Goal: Information Seeking & Learning: Learn about a topic

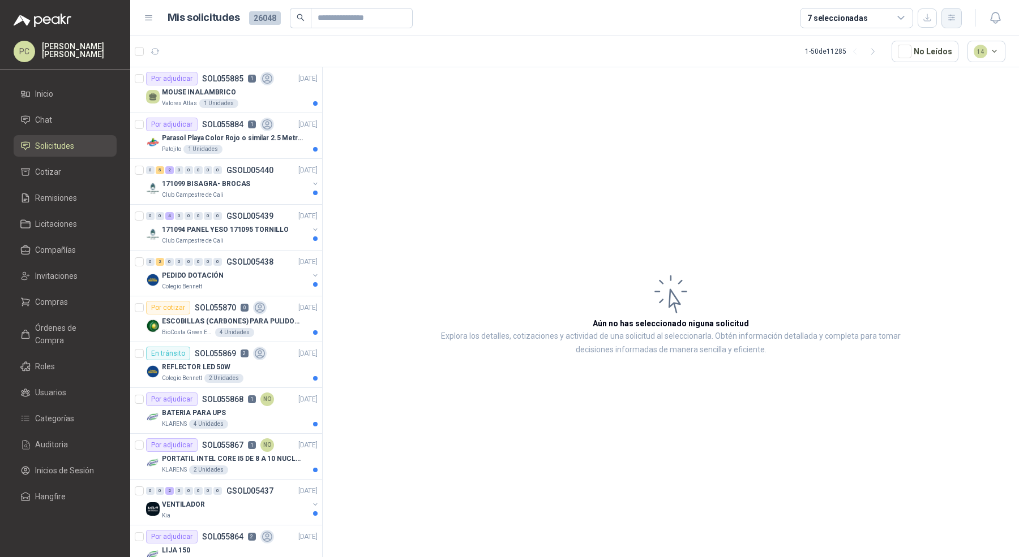
click at [955, 20] on icon "button" at bounding box center [952, 18] width 10 height 10
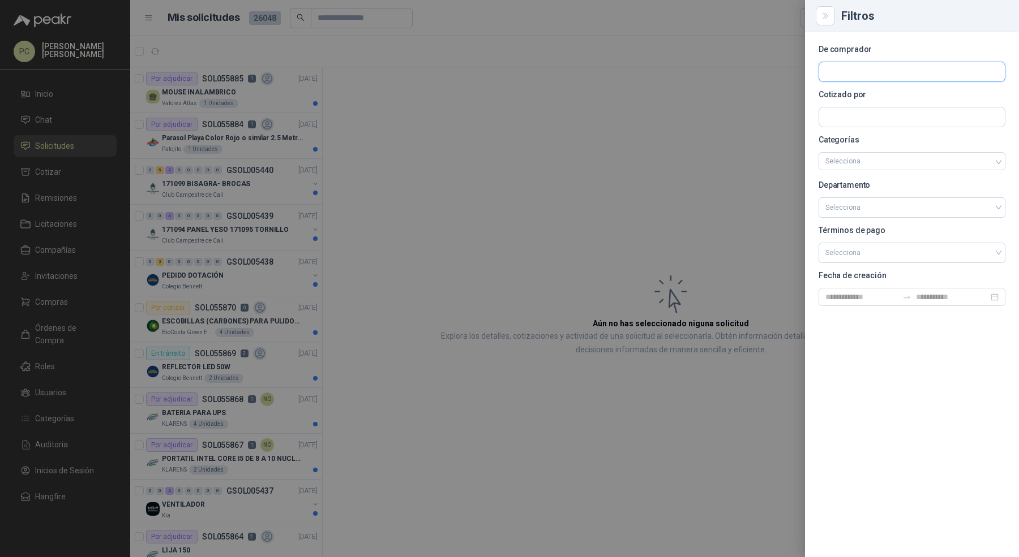
click at [874, 76] on input "text" at bounding box center [912, 71] width 186 height 19
type input "******"
click at [859, 100] on span "NIT : 805030849" at bounding box center [865, 103] width 40 height 6
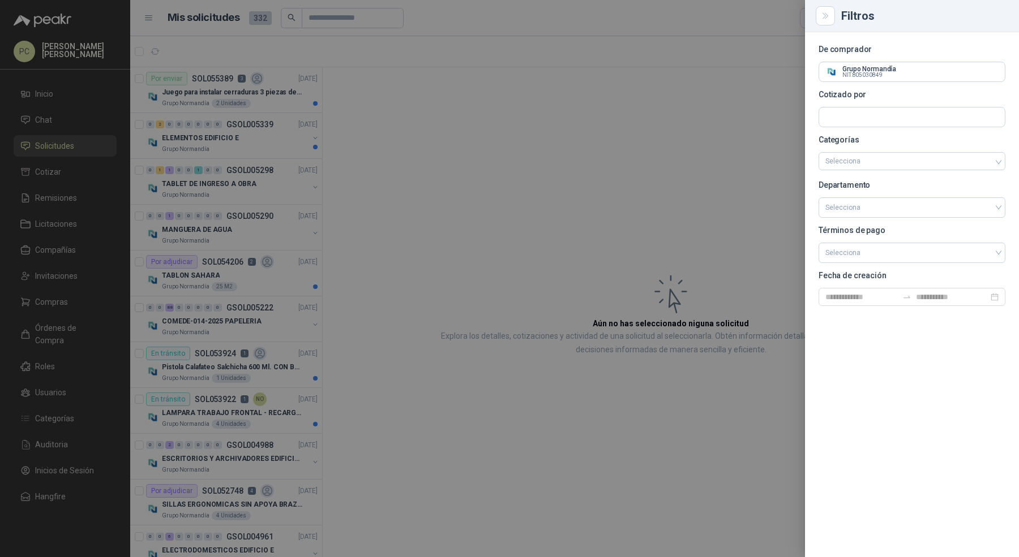
click at [385, 139] on div at bounding box center [509, 278] width 1019 height 557
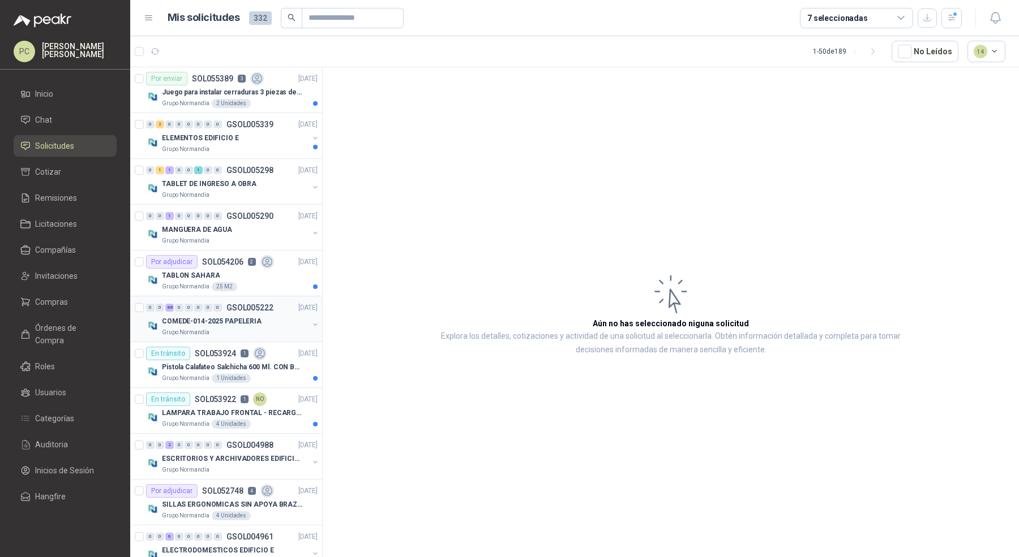
click at [261, 315] on div "COMEDE-014-2025 PAPELERIA" at bounding box center [235, 322] width 147 height 14
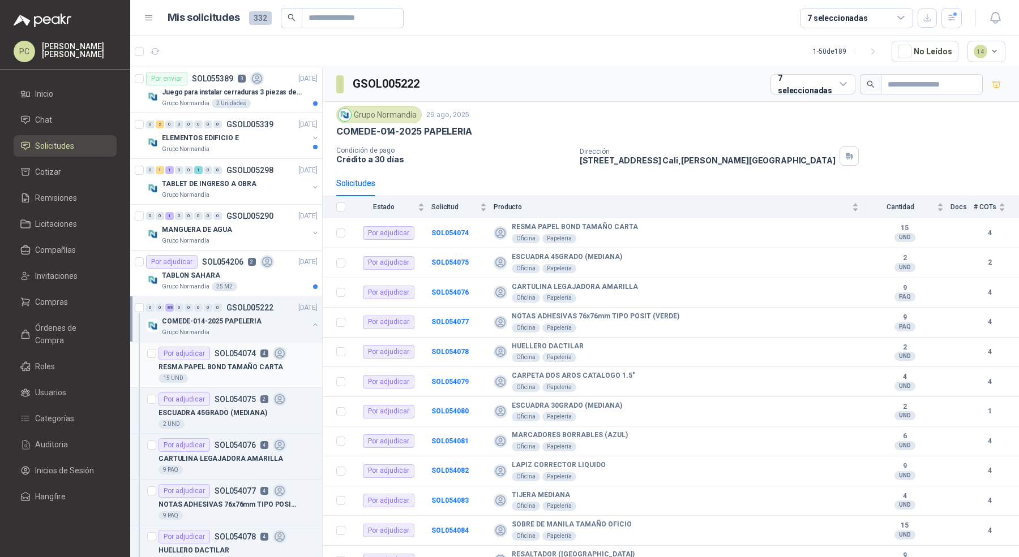
click at [261, 364] on p "RESMA PAPEL BOND TAMAÑO CARTA" at bounding box center [220, 367] width 125 height 11
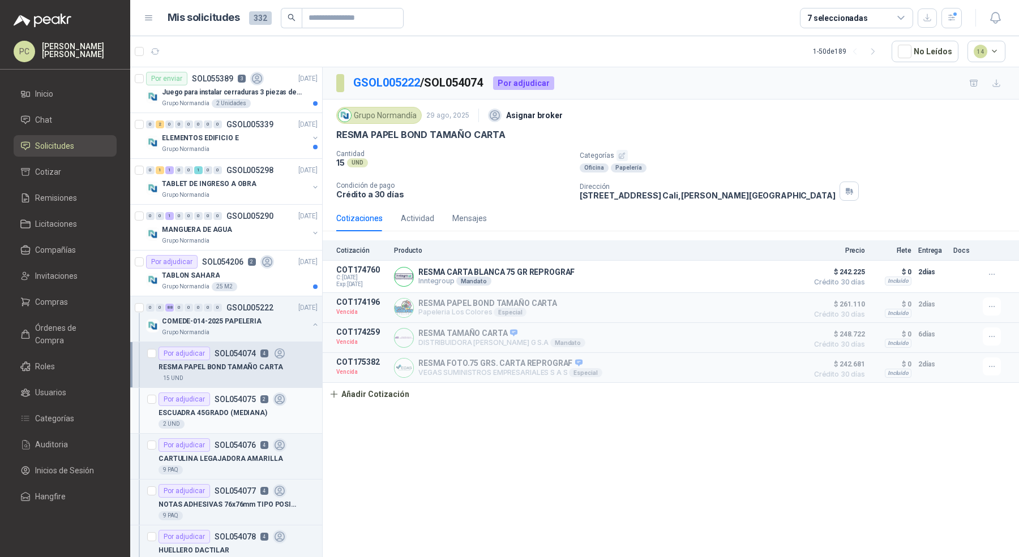
click at [255, 420] on div "2 UND" at bounding box center [237, 424] width 159 height 9
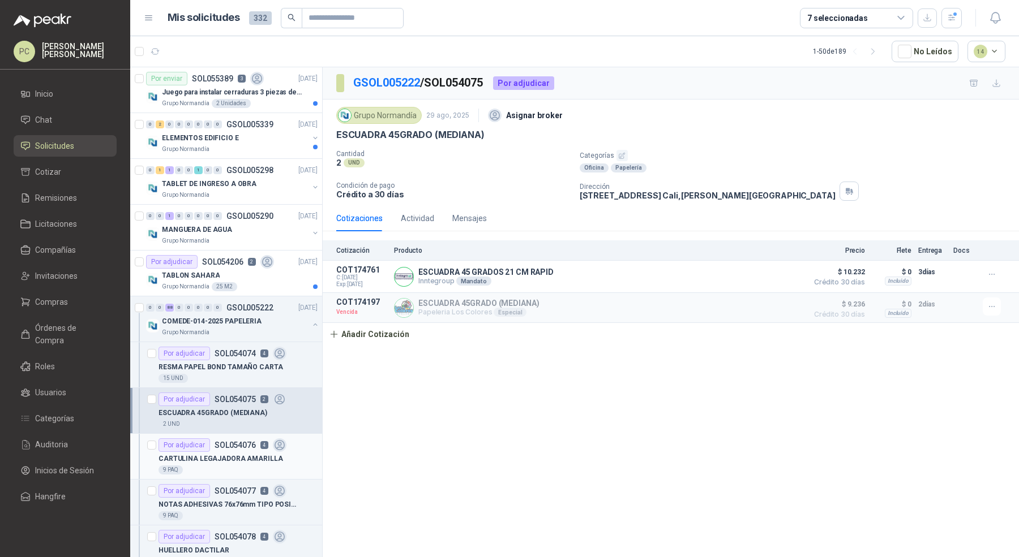
click at [256, 473] on article "Por adjudicar SOL054076 4 CARTULINA LEGAJADORA AMARILLA 9 PAQ" at bounding box center [226, 457] width 192 height 46
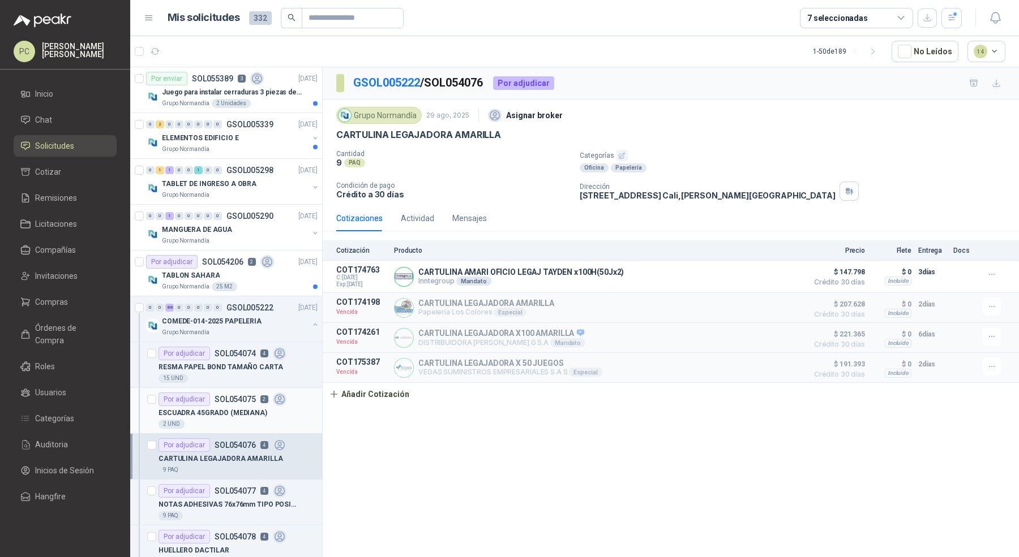
click at [261, 425] on div "2 UND" at bounding box center [237, 424] width 159 height 9
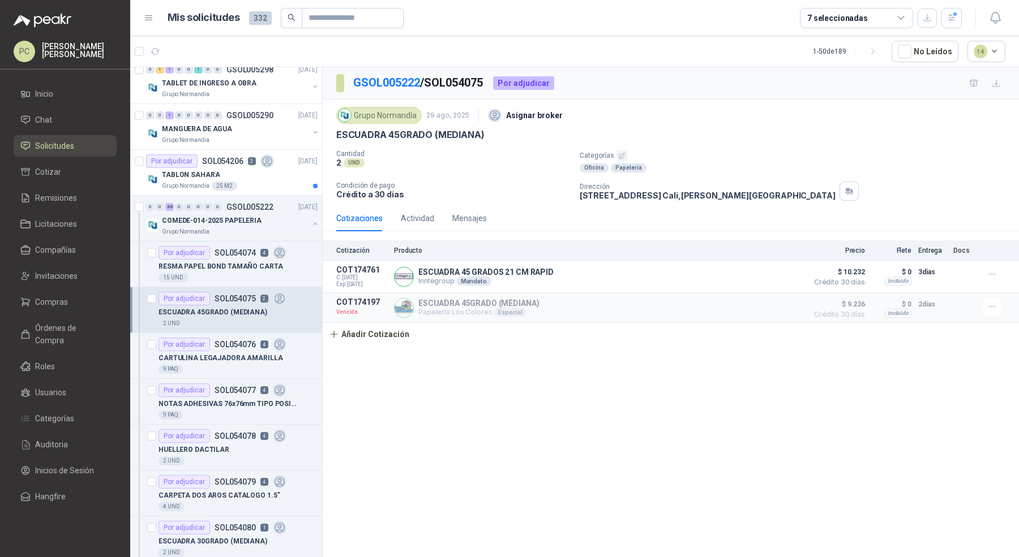
scroll to position [119, 0]
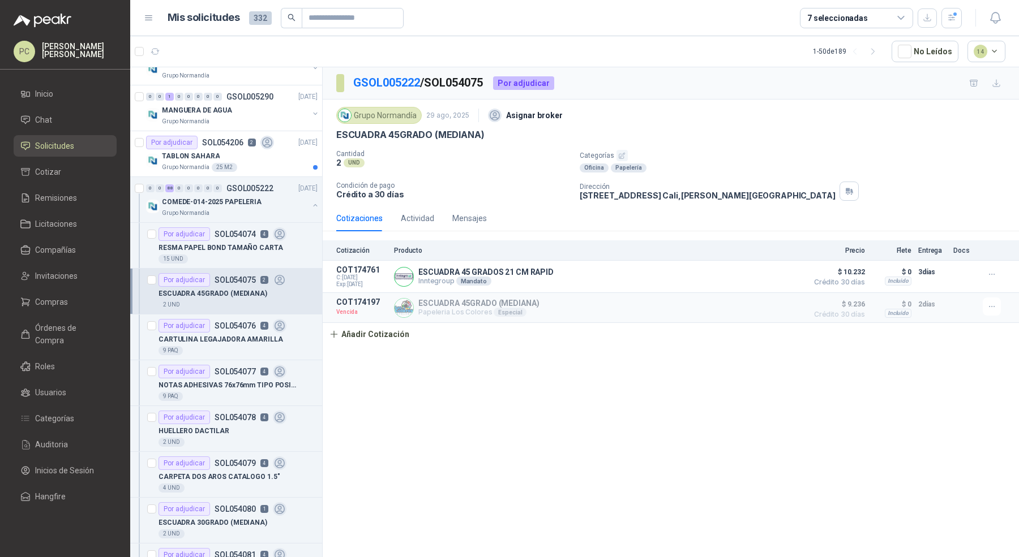
click at [262, 427] on div "HUELLERO DACTILAR" at bounding box center [237, 431] width 159 height 14
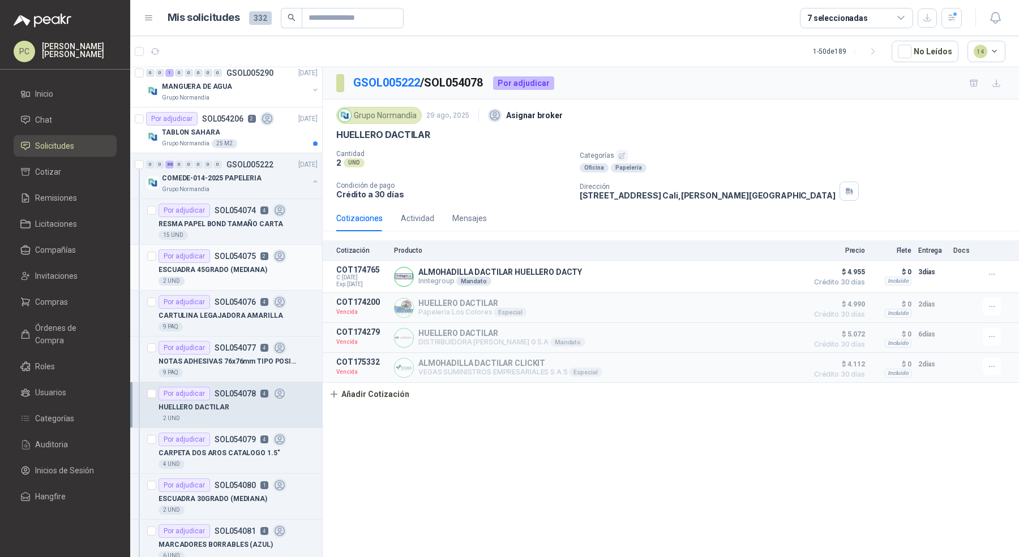
scroll to position [218, 0]
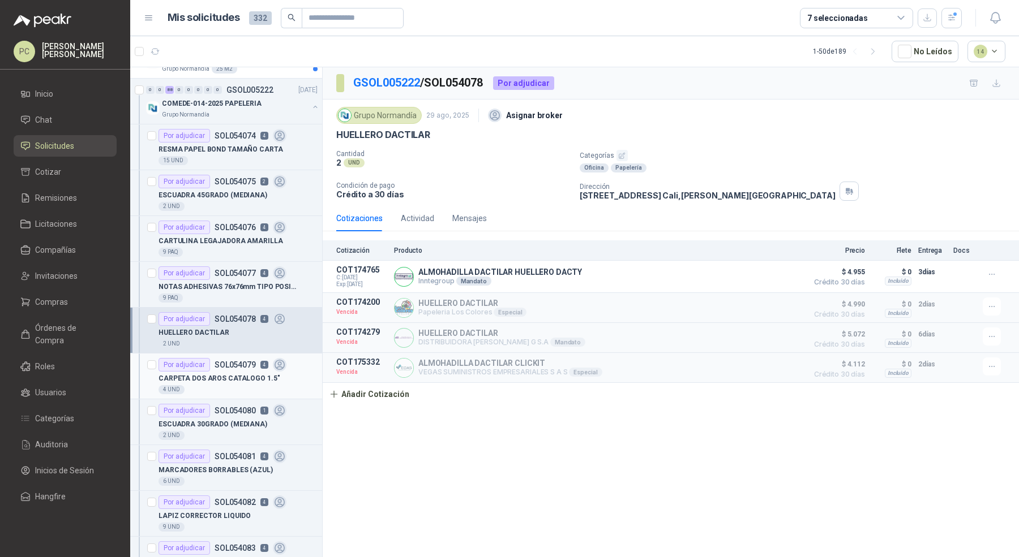
click at [274, 379] on div "CARPETA DOS AROS CATALOGO 1.5"" at bounding box center [237, 379] width 159 height 14
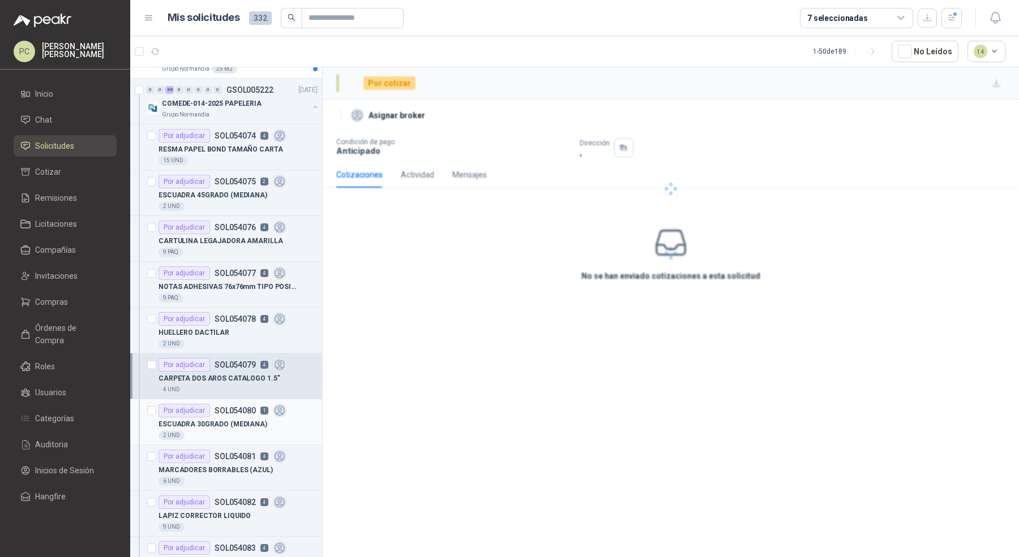
click at [274, 411] on icon at bounding box center [279, 411] width 13 height 13
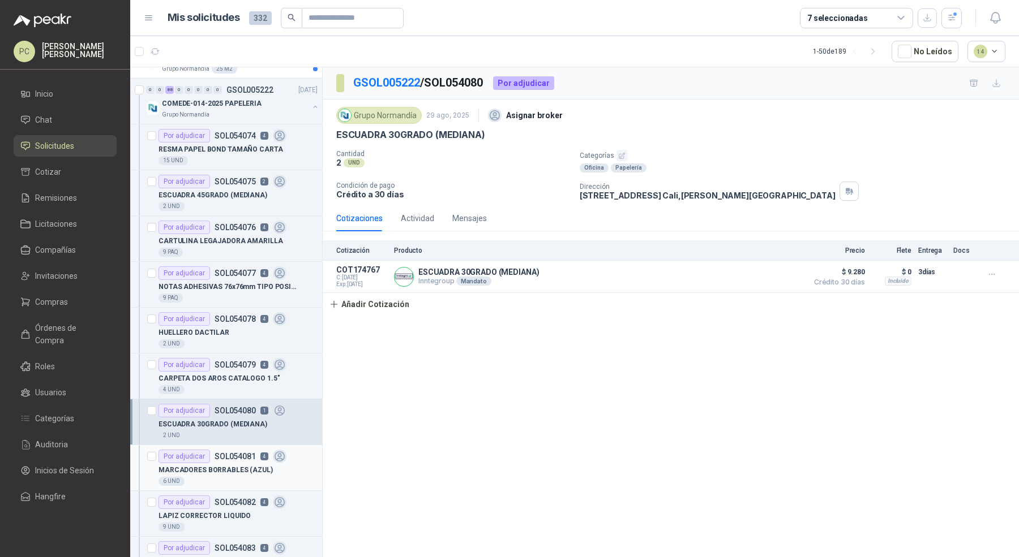
click at [274, 453] on icon at bounding box center [279, 457] width 10 height 10
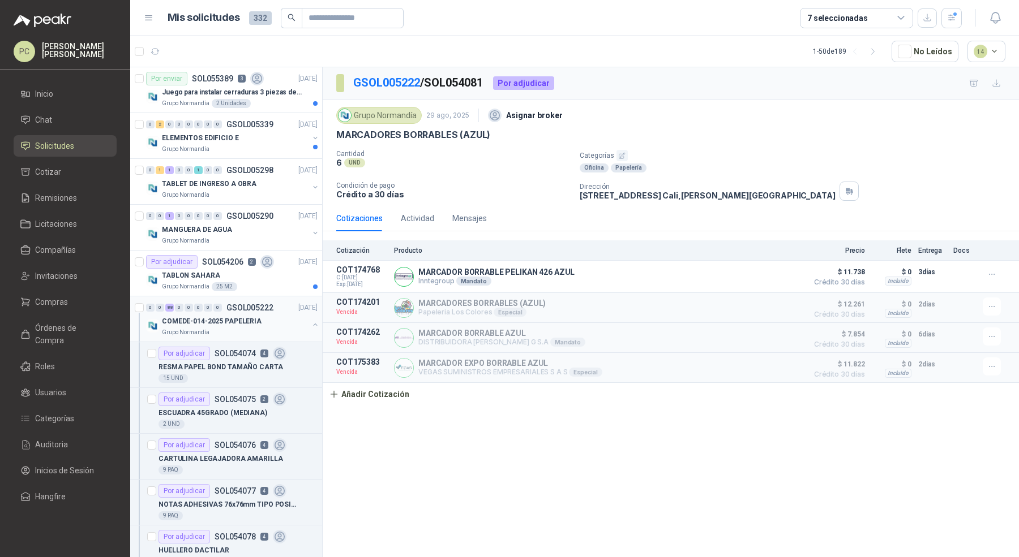
click at [311, 324] on button "button" at bounding box center [315, 324] width 9 height 9
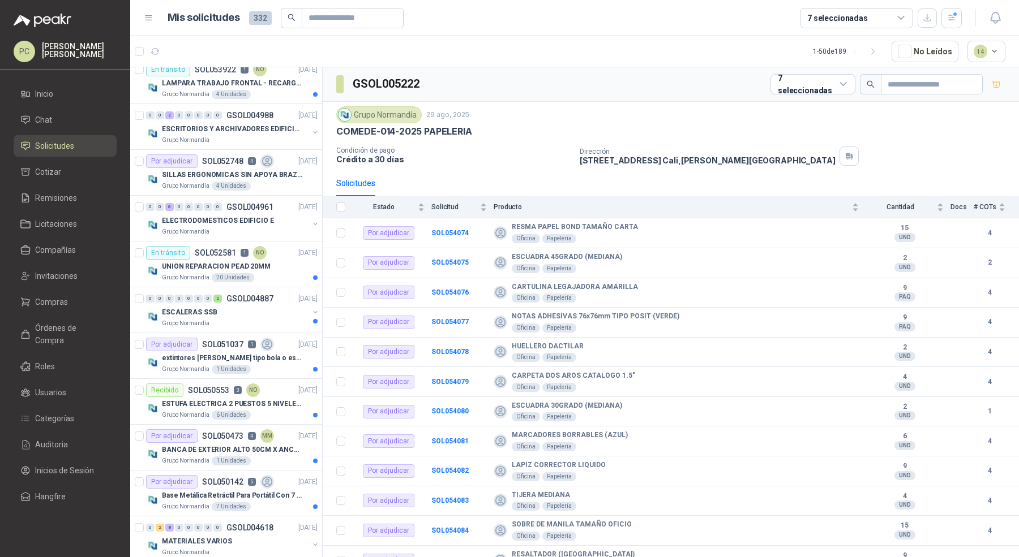
scroll to position [341, 0]
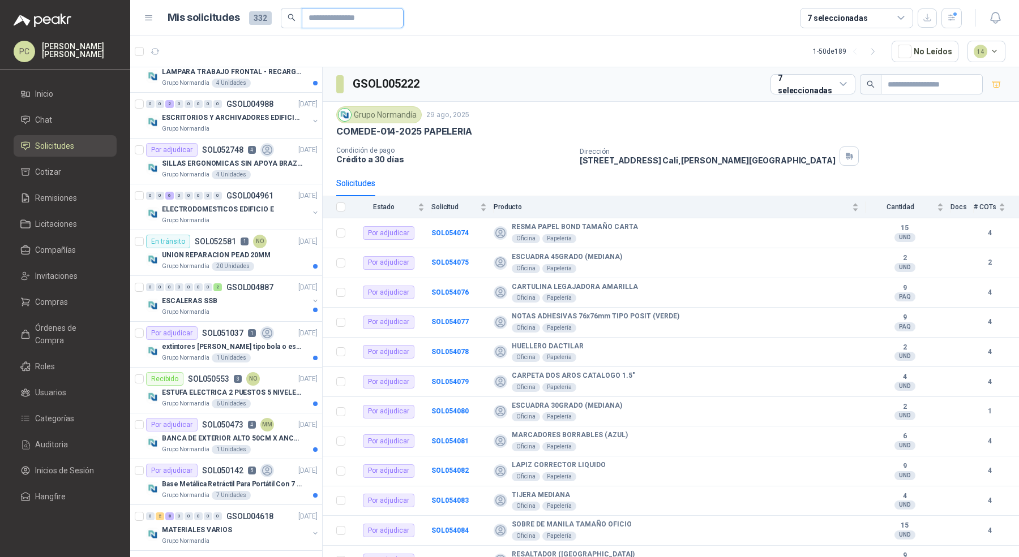
click at [338, 22] on input "text" at bounding box center [347, 17] width 79 height 19
paste input "*********"
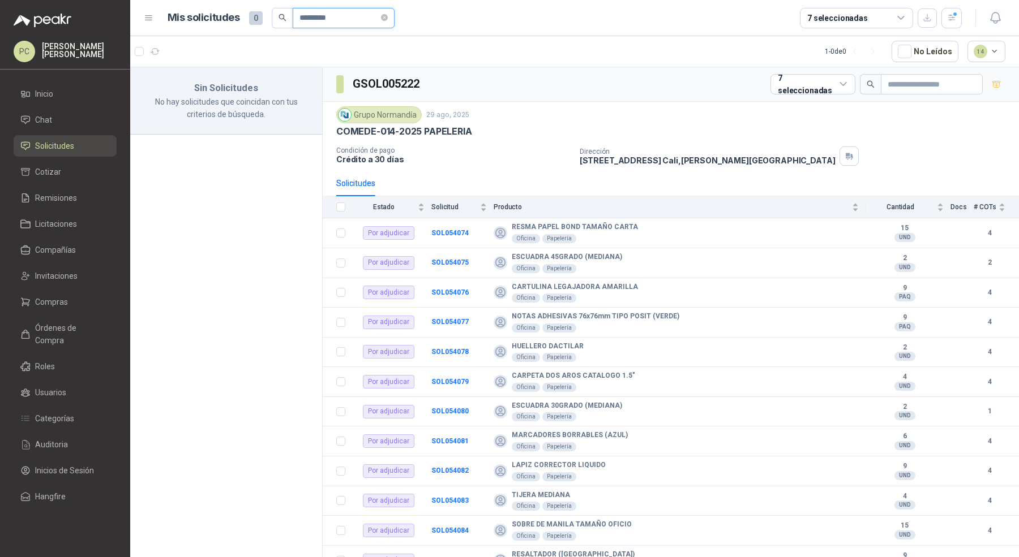
scroll to position [0, 0]
type input "*********"
click at [949, 15] on icon "button" at bounding box center [951, 18] width 6 height 6
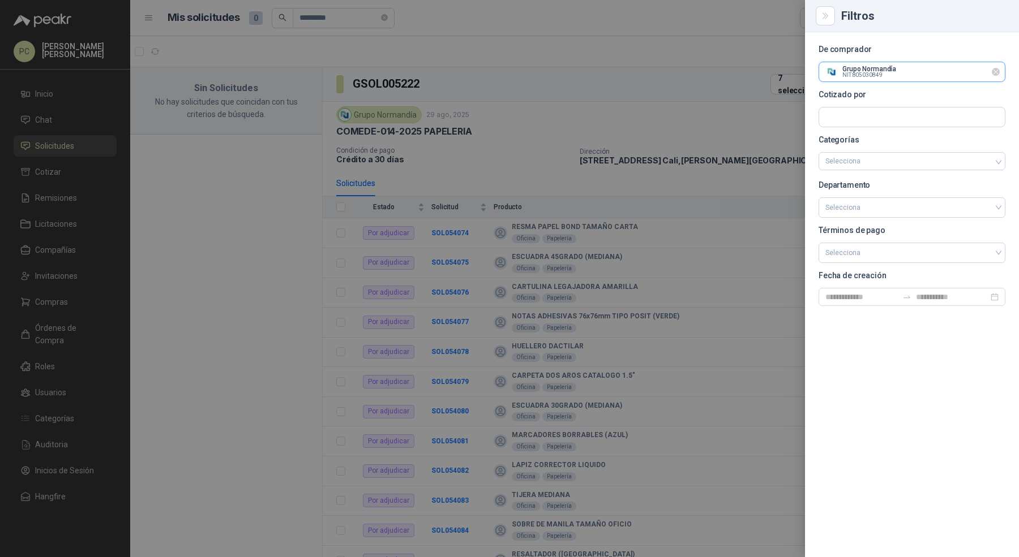
click at [1001, 70] on input "text" at bounding box center [912, 71] width 186 height 19
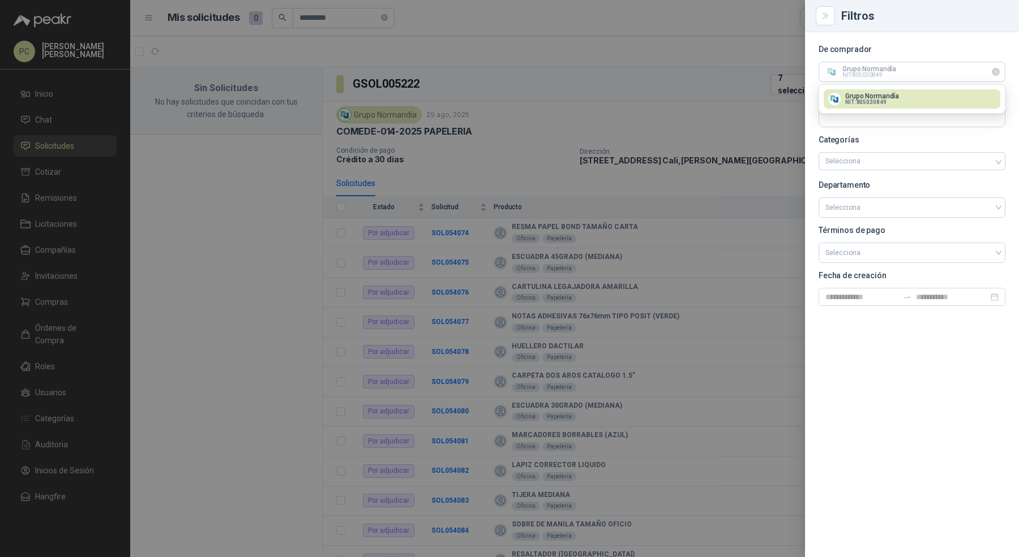
click at [998, 71] on icon "Limpiar" at bounding box center [996, 72] width 10 height 10
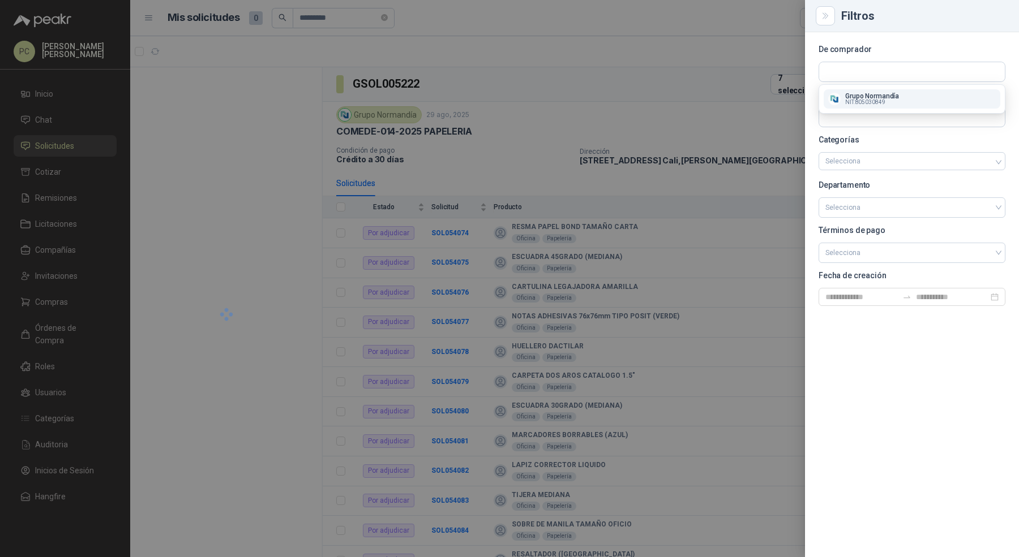
click at [337, 33] on div at bounding box center [509, 278] width 1019 height 557
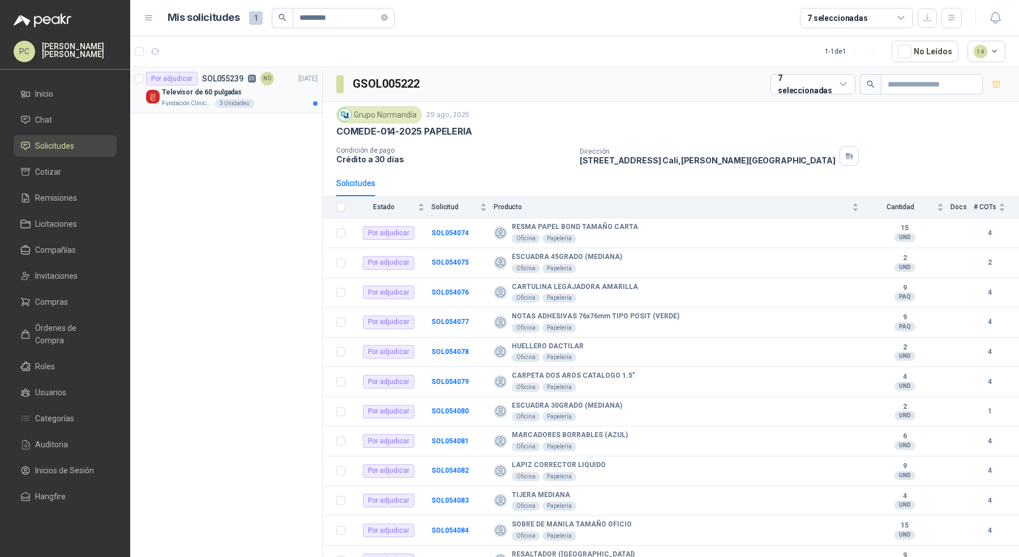
click at [274, 91] on div "Televisor de 60 pulgadas" at bounding box center [240, 92] width 156 height 14
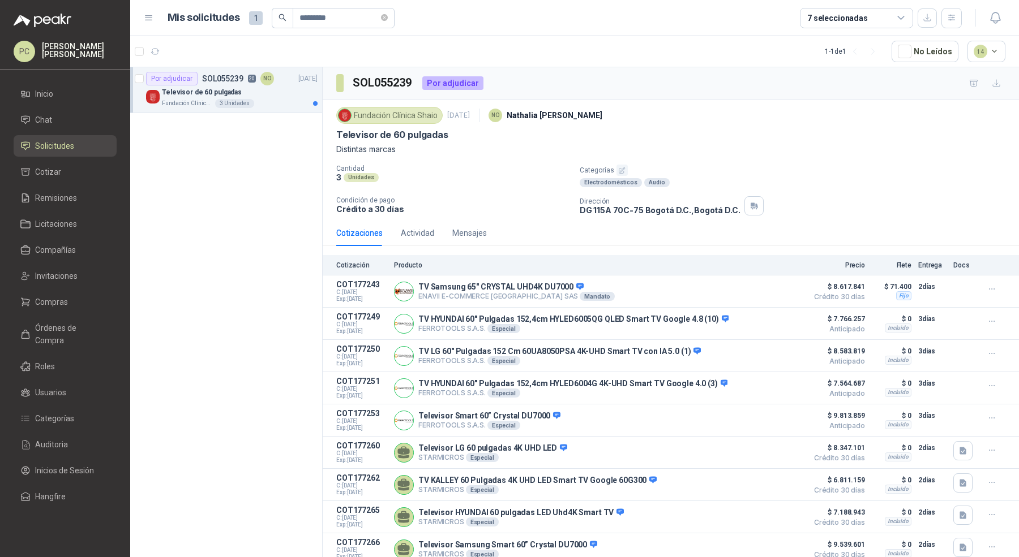
click at [274, 91] on div "Televisor de 60 pulgadas" at bounding box center [240, 92] width 156 height 14
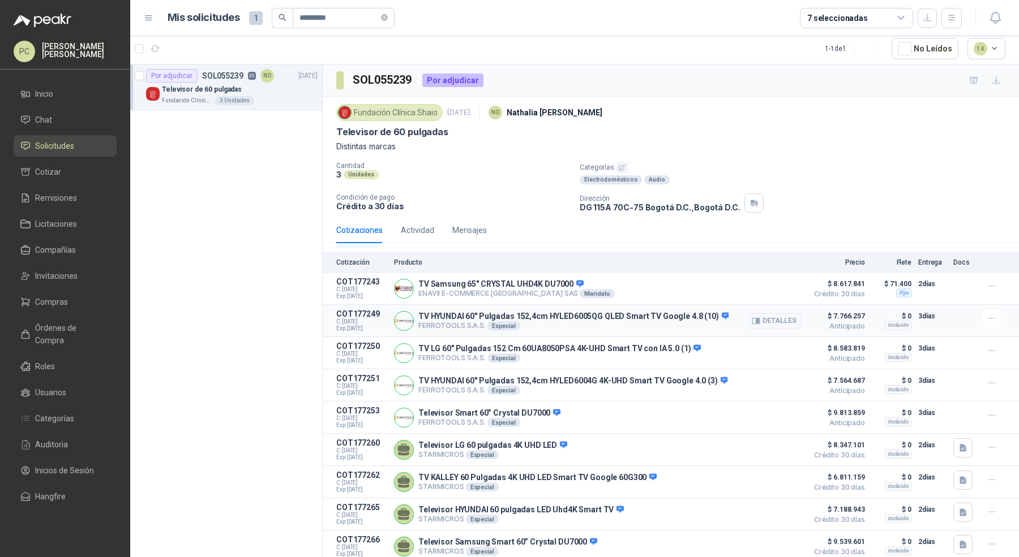
scroll to position [370, 0]
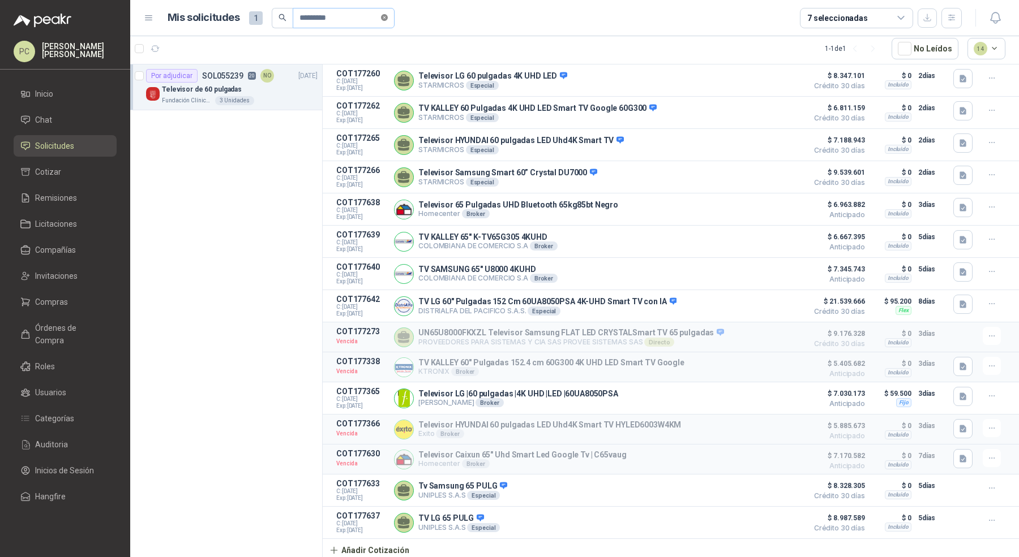
click at [384, 16] on icon "close-circle" at bounding box center [384, 17] width 7 height 7
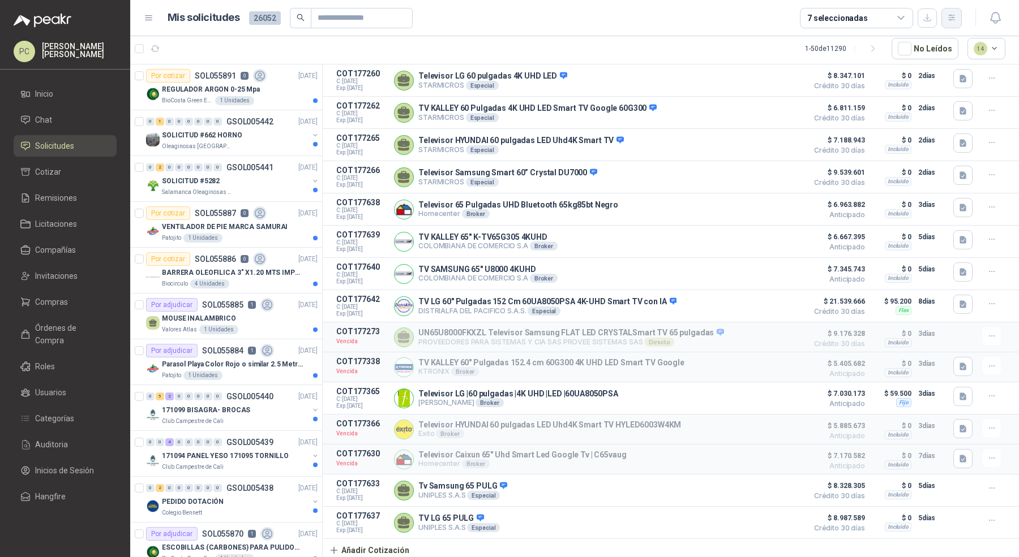
click at [952, 20] on icon "button" at bounding box center [952, 18] width 10 height 10
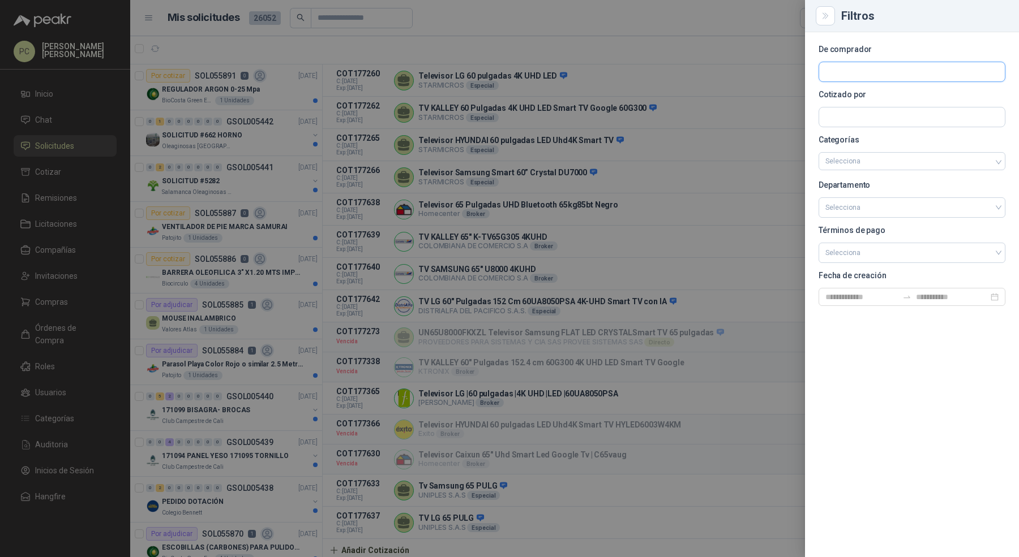
click at [920, 77] on input "text" at bounding box center [912, 71] width 186 height 19
type input "***"
click at [912, 96] on p "Fundación Clínica Shaio" at bounding box center [906, 96] width 123 height 7
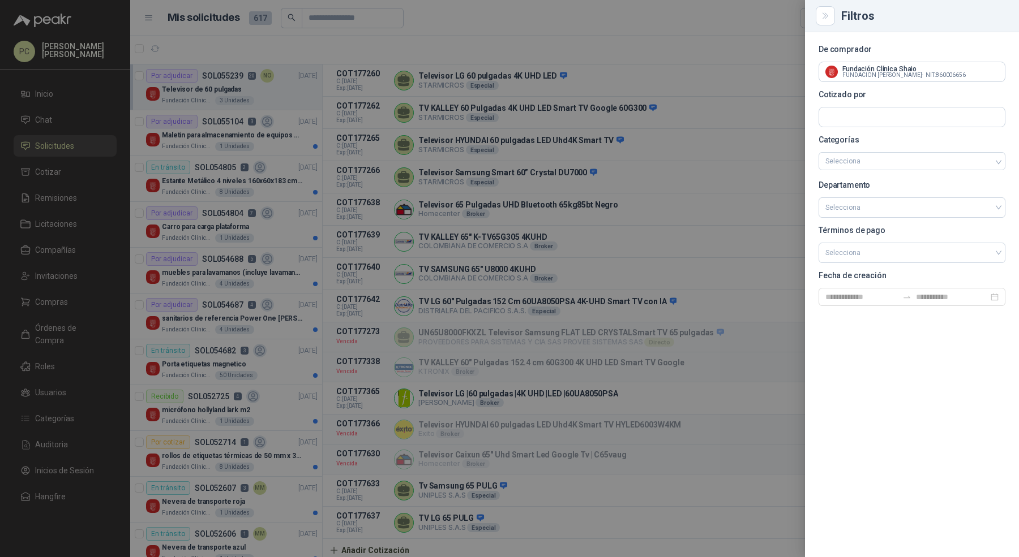
click at [230, 132] on div at bounding box center [509, 278] width 1019 height 557
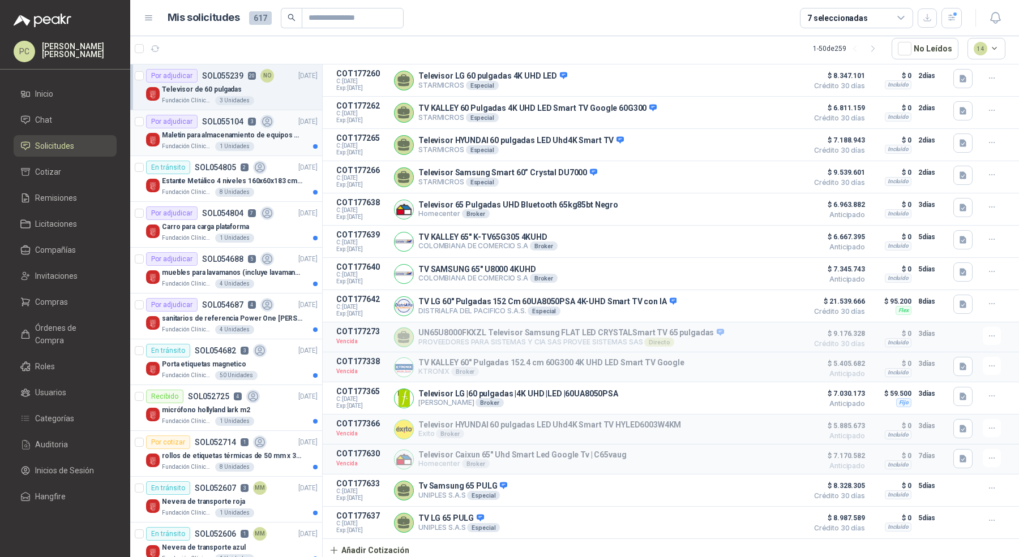
click at [267, 143] on div "Fundación Clínica Shaio 1 Unidades" at bounding box center [240, 146] width 156 height 9
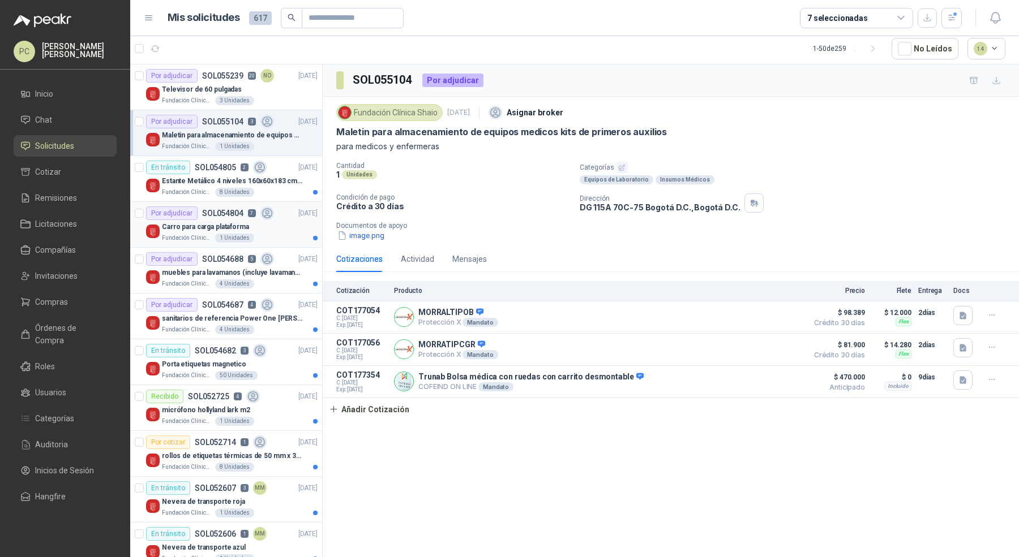
click at [284, 229] on div "Carro para carga plataforma" at bounding box center [240, 227] width 156 height 14
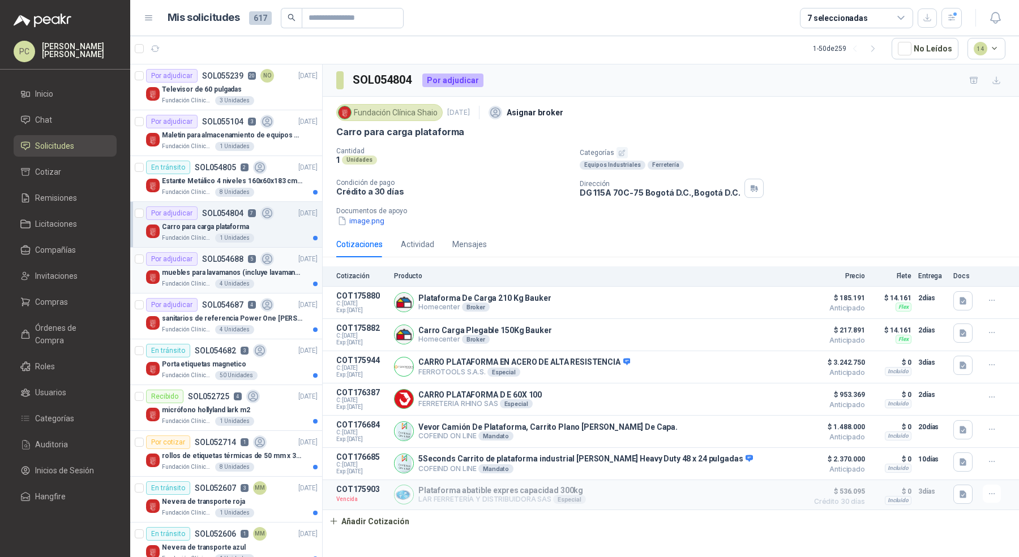
click at [286, 269] on p "muebles para lavamanos (incluye lavamanos)" at bounding box center [232, 273] width 141 height 11
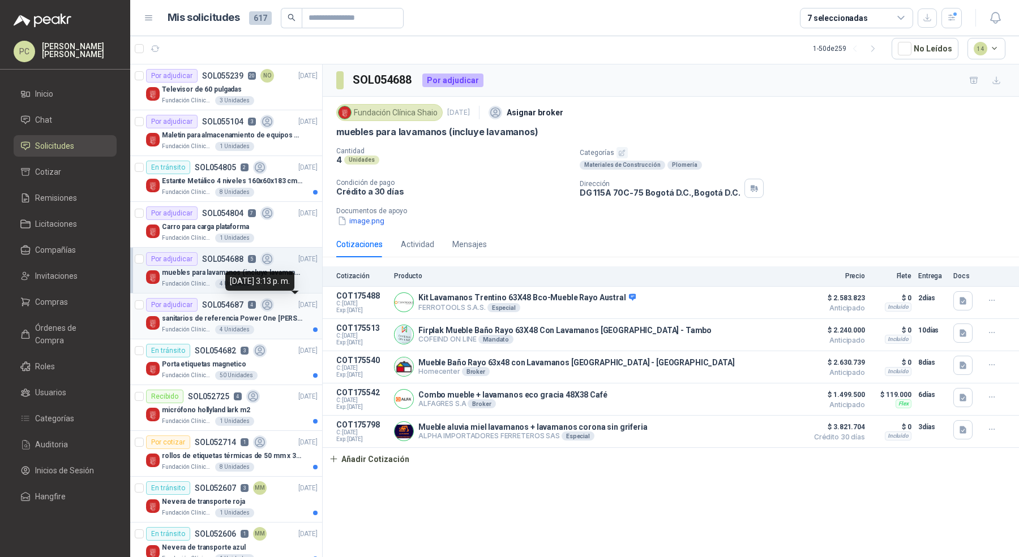
click at [298, 307] on p "02/09/25" at bounding box center [307, 305] width 19 height 11
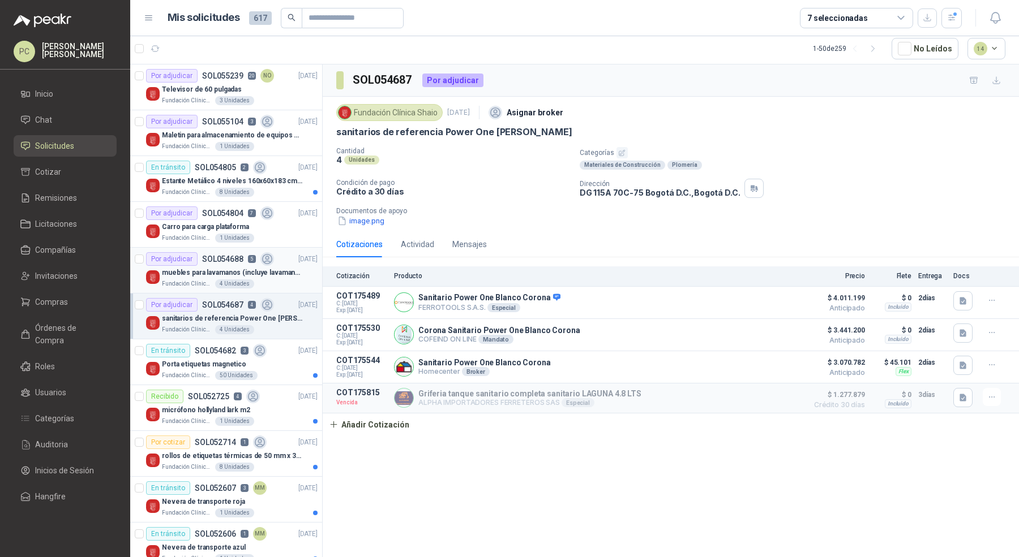
click at [282, 276] on p "muebles para lavamanos (incluye lavamanos)" at bounding box center [232, 273] width 141 height 11
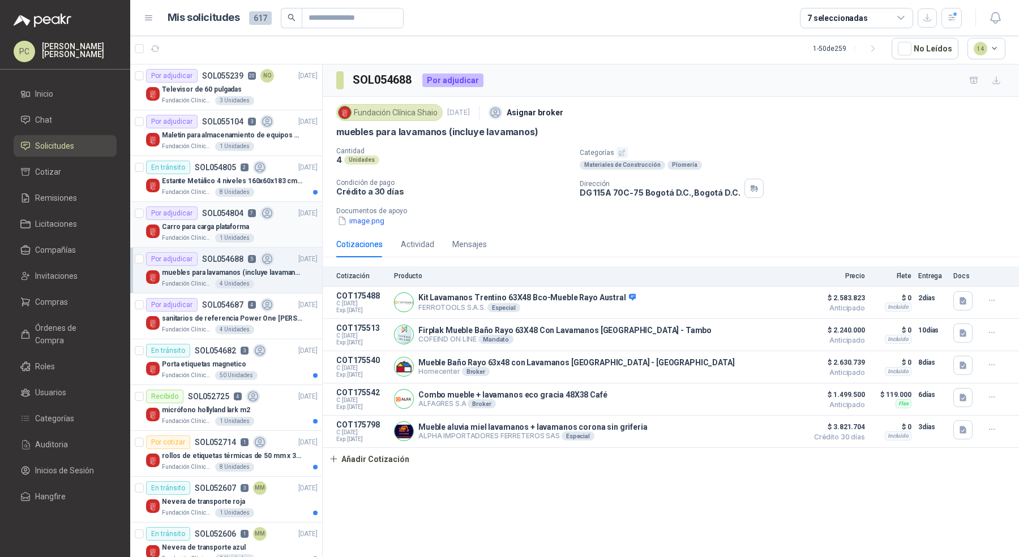
click at [285, 231] on div "Carro para carga plataforma" at bounding box center [240, 227] width 156 height 14
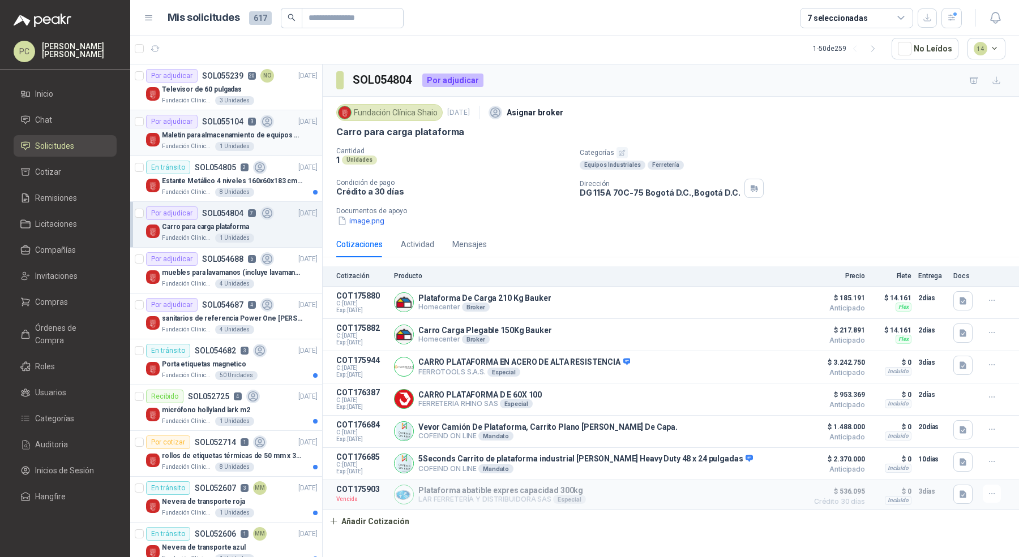
click at [286, 131] on p "Maletin para almacenamiento de equipos medicos kits de primeros auxilios" at bounding box center [232, 135] width 141 height 11
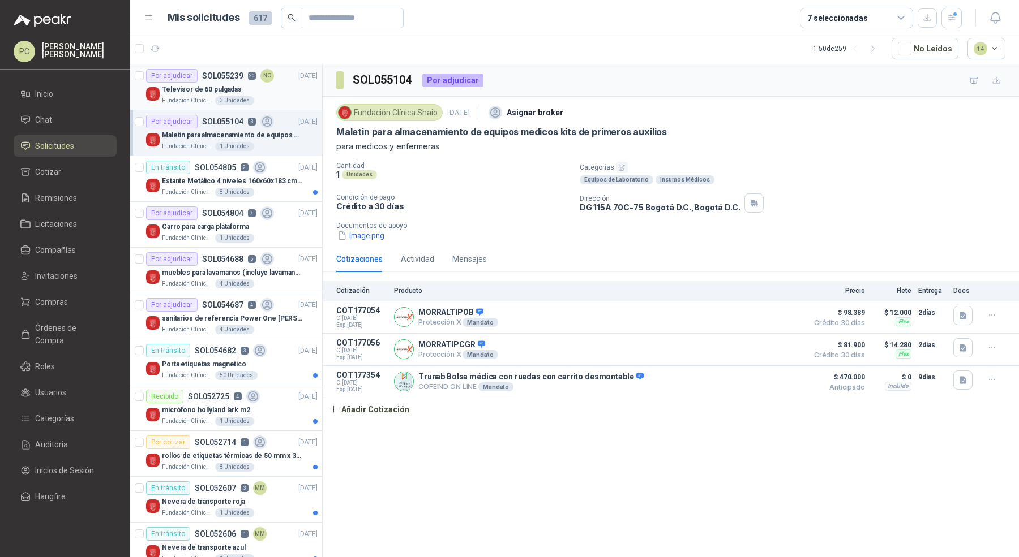
click at [291, 96] on div "Fundación Clínica Shaio 3 Unidades" at bounding box center [240, 100] width 156 height 9
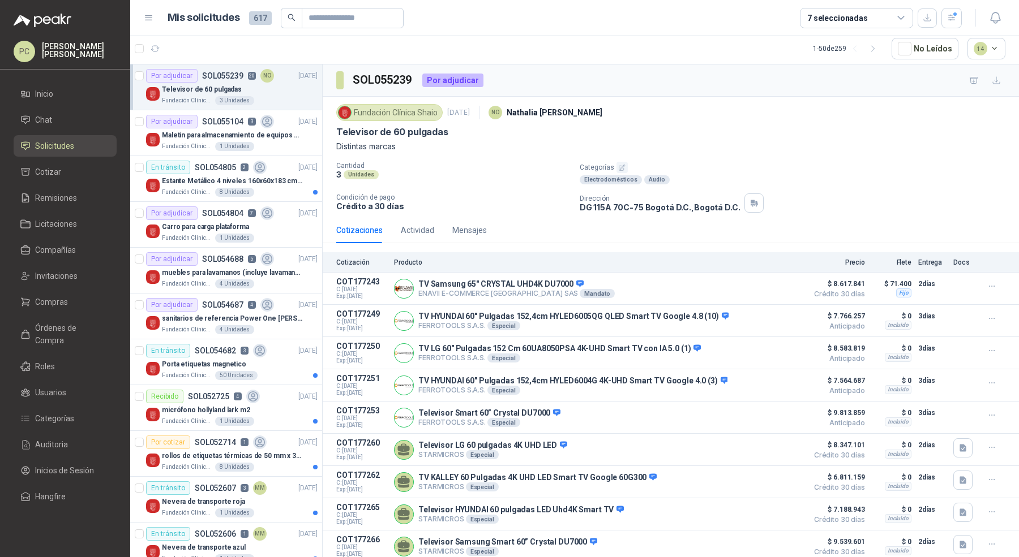
click at [830, 19] on div "7 seleccionadas" at bounding box center [837, 18] width 61 height 12
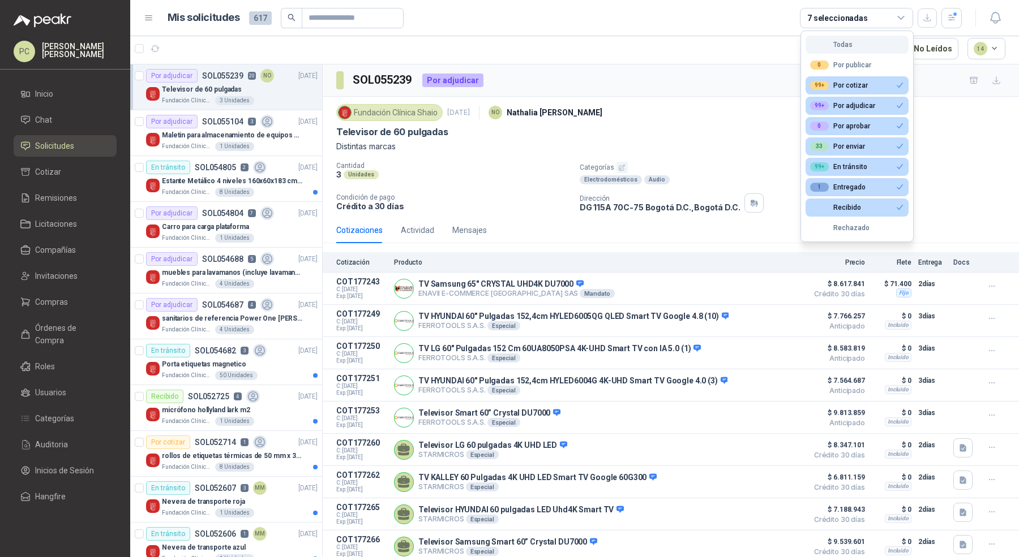
click at [857, 37] on button "Todas" at bounding box center [856, 45] width 103 height 18
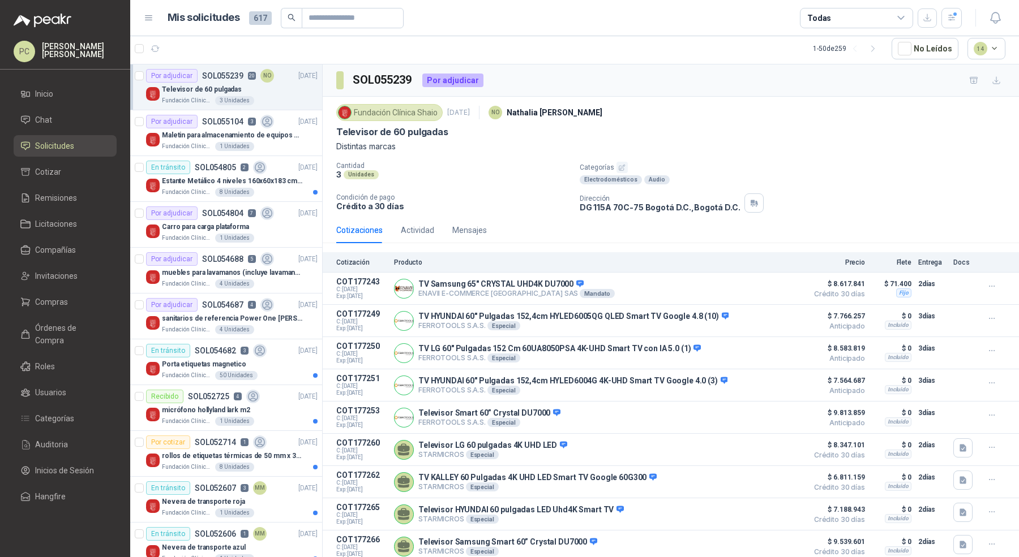
click at [857, 14] on div "Todas" at bounding box center [856, 18] width 113 height 20
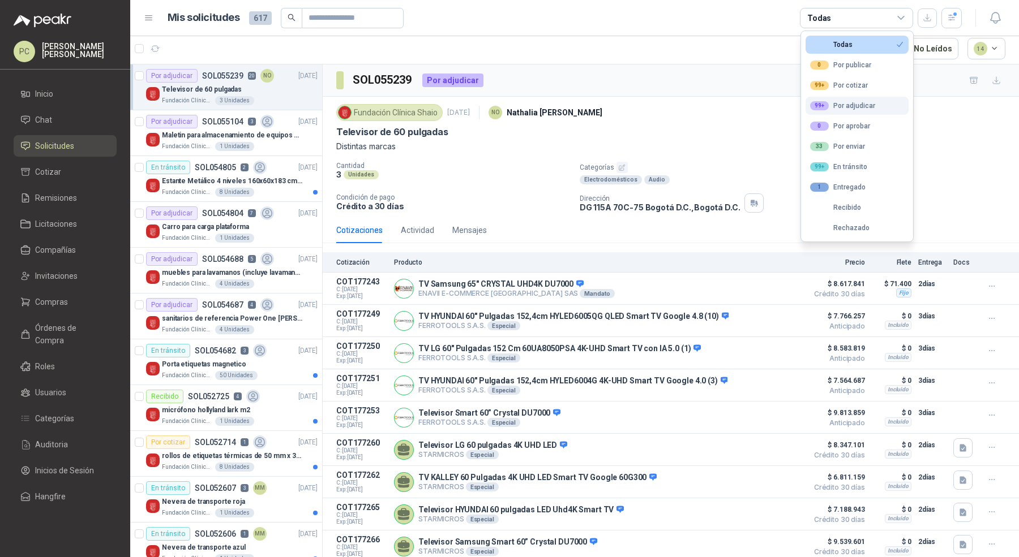
click at [851, 107] on div "99+ Por adjudicar" at bounding box center [842, 105] width 65 height 9
